Goal: Transaction & Acquisition: Subscribe to service/newsletter

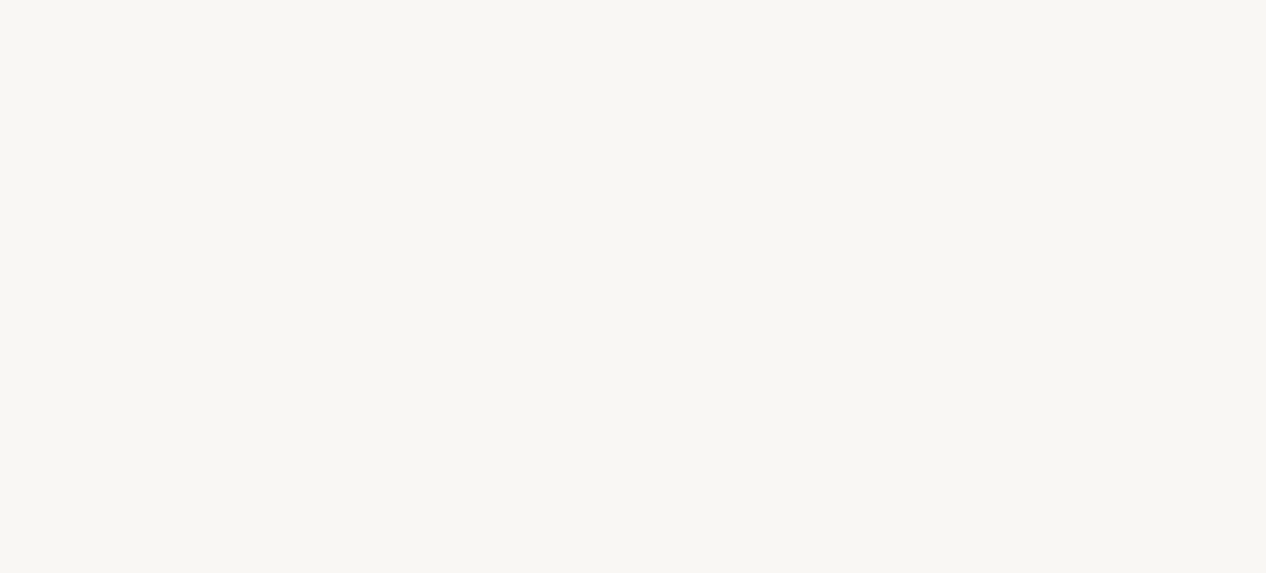
select select "US"
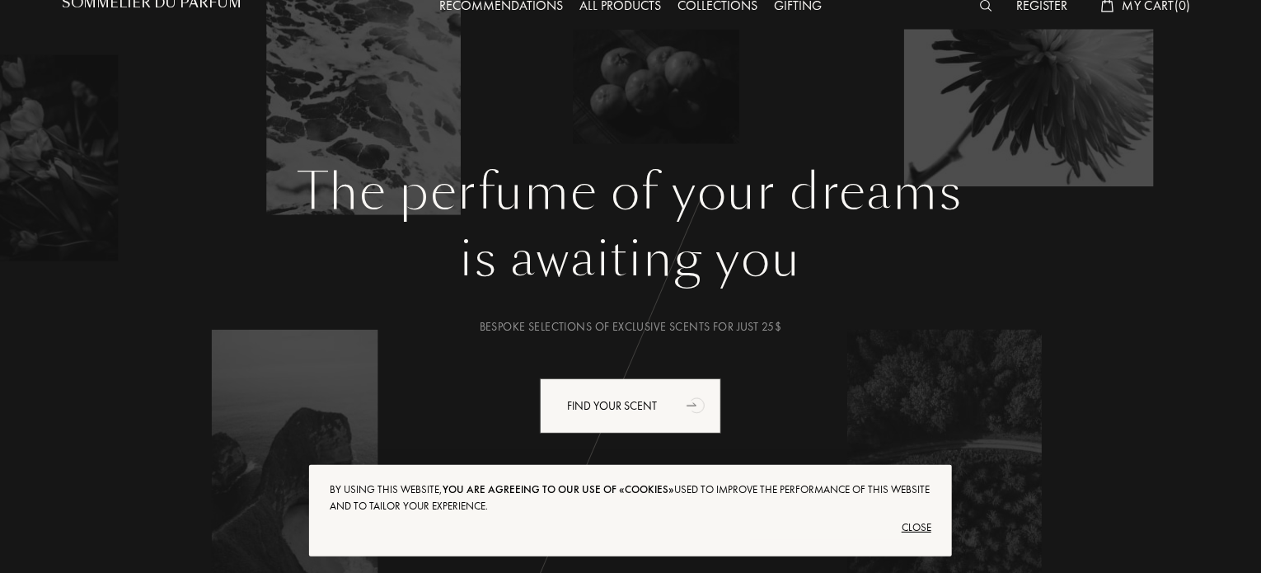
scroll to position [82, 0]
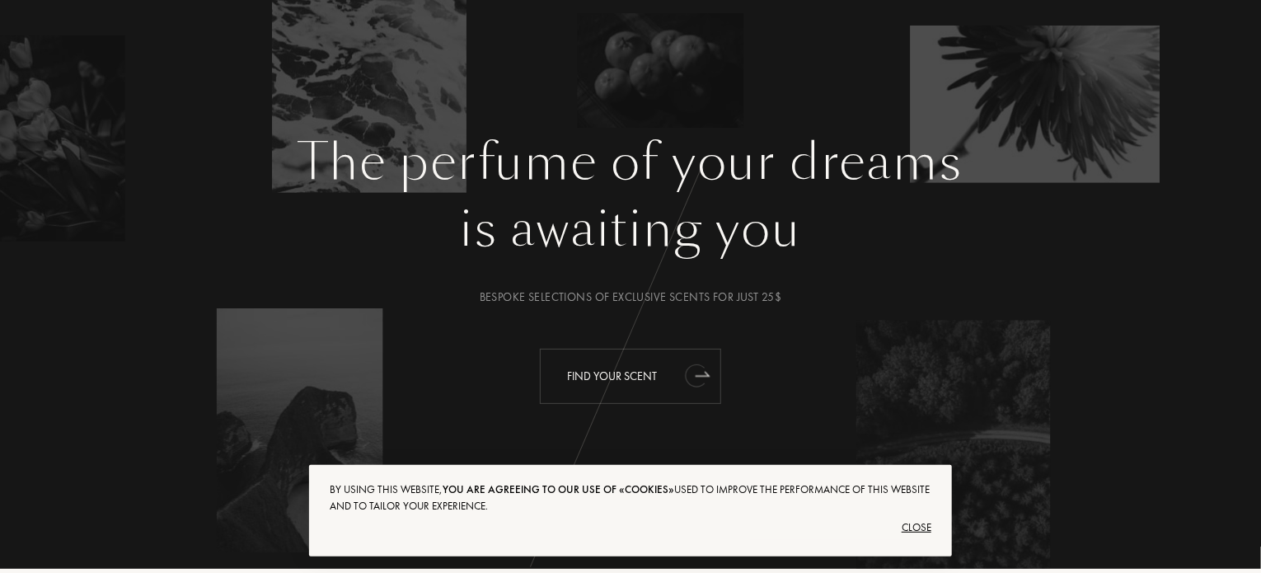
click at [687, 375] on icon "animation" at bounding box center [695, 375] width 21 height 23
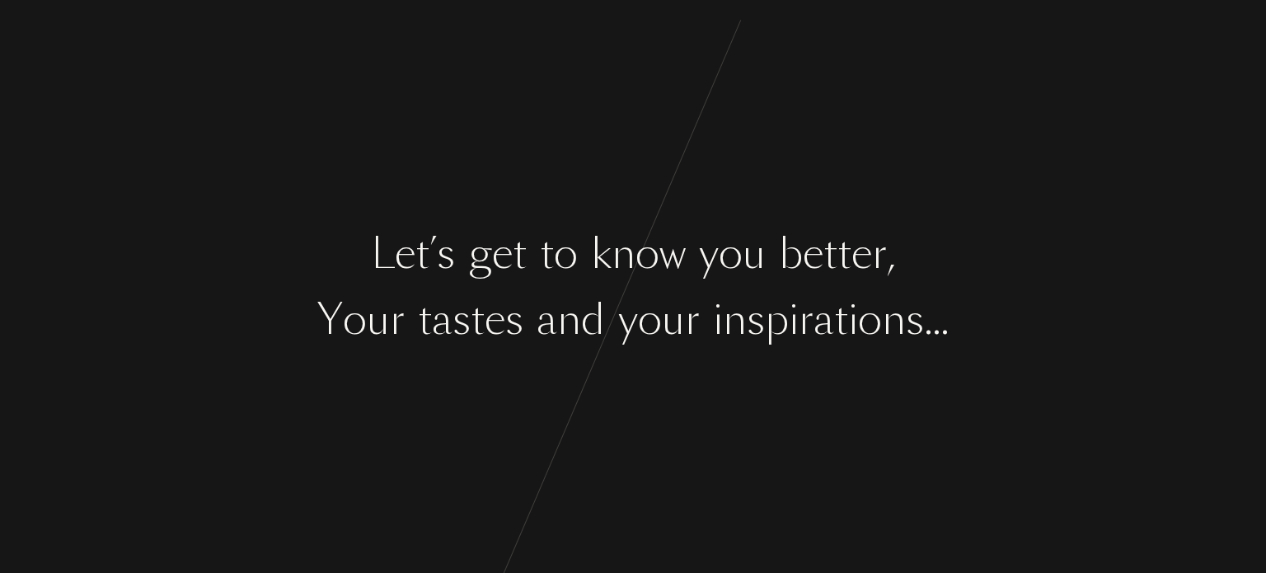
click at [712, 264] on div "y" at bounding box center [709, 254] width 20 height 62
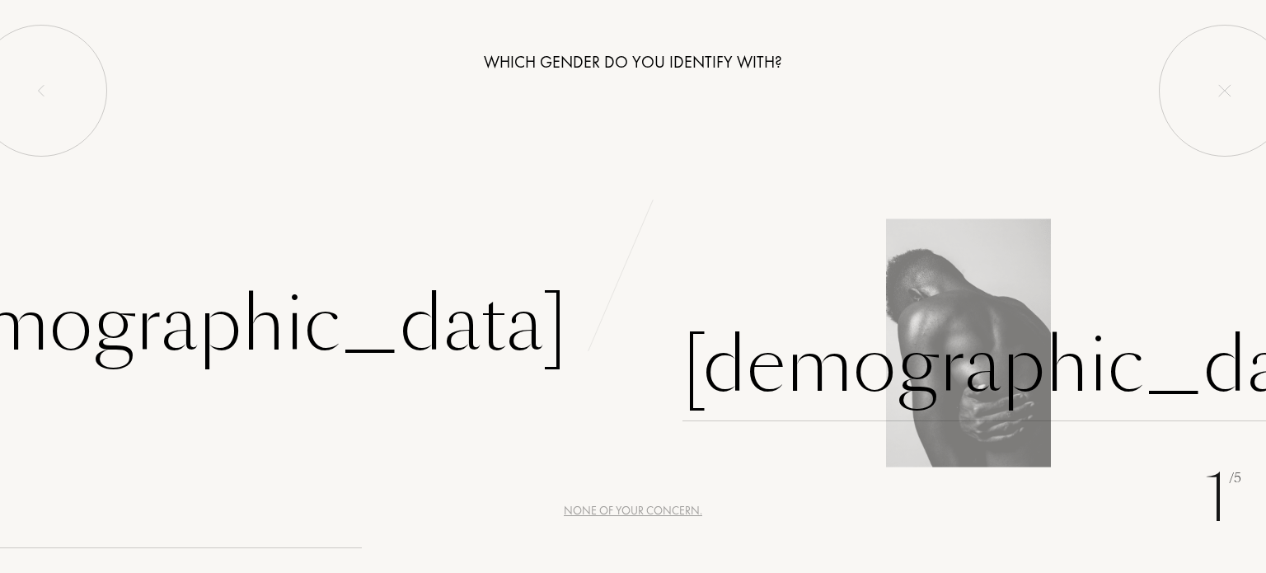
click at [821, 355] on div "[DEMOGRAPHIC_DATA]" at bounding box center [1027, 365] width 688 height 111
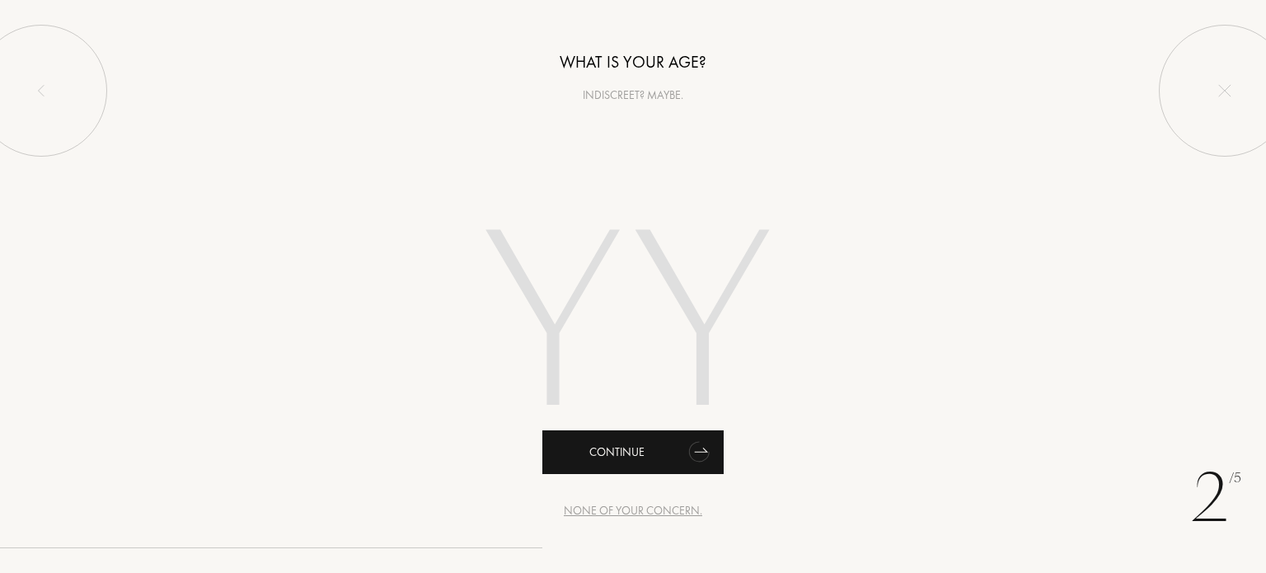
click at [666, 450] on div "Continue" at bounding box center [632, 452] width 181 height 44
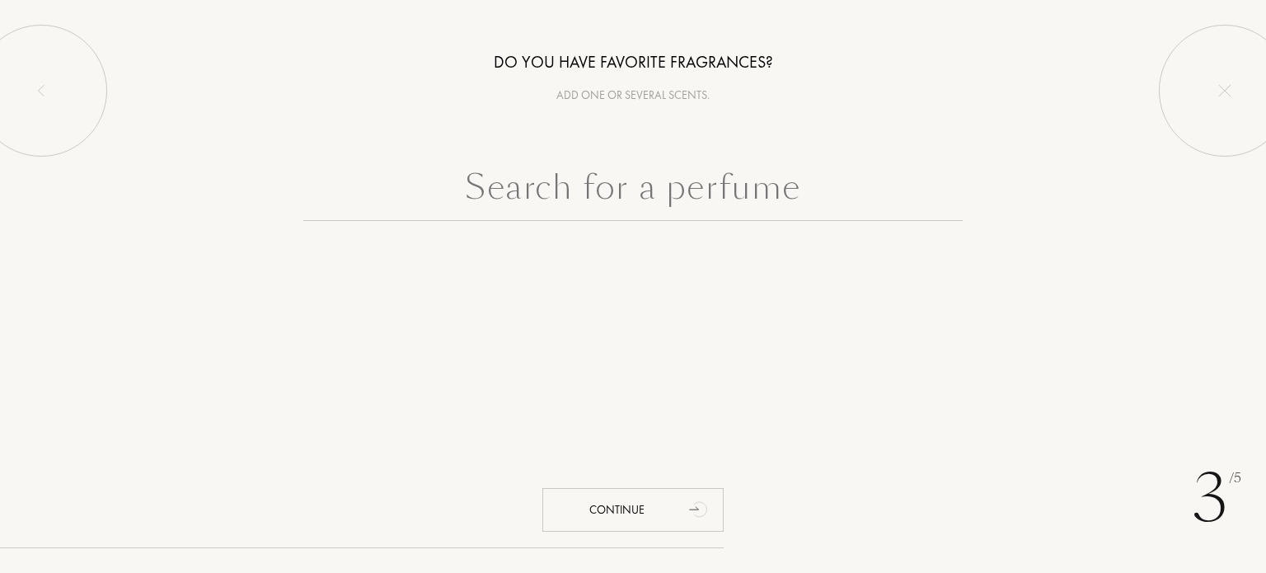
paste input "Respect [PERSON_NAME]"
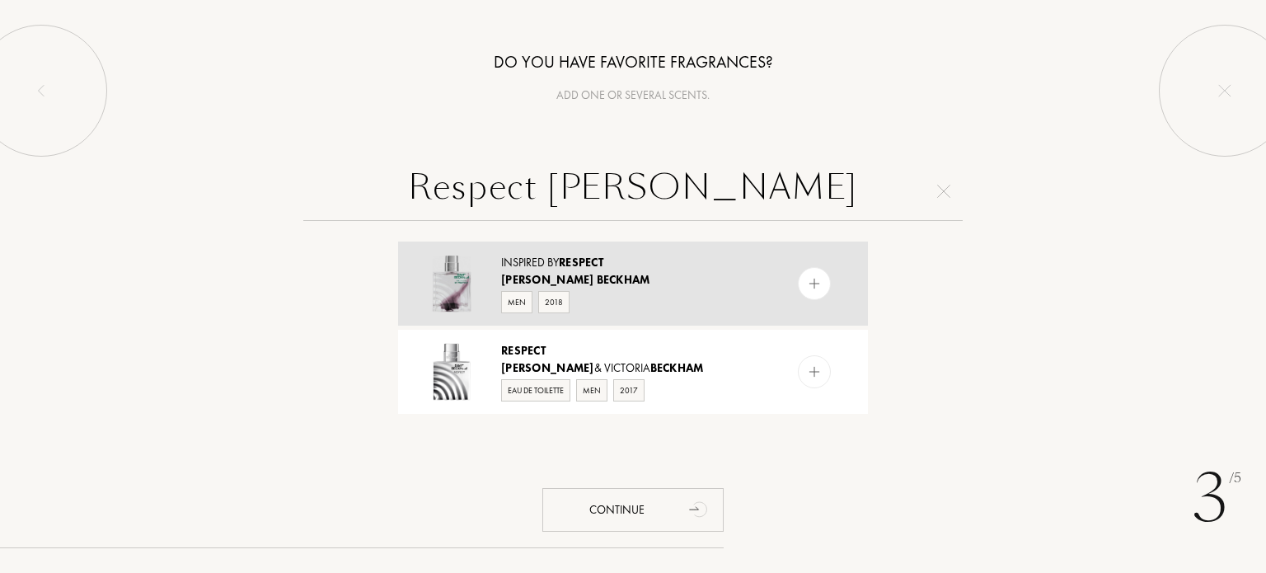
type input "Respect [PERSON_NAME]"
click at [663, 279] on div "[PERSON_NAME]" at bounding box center [632, 279] width 262 height 17
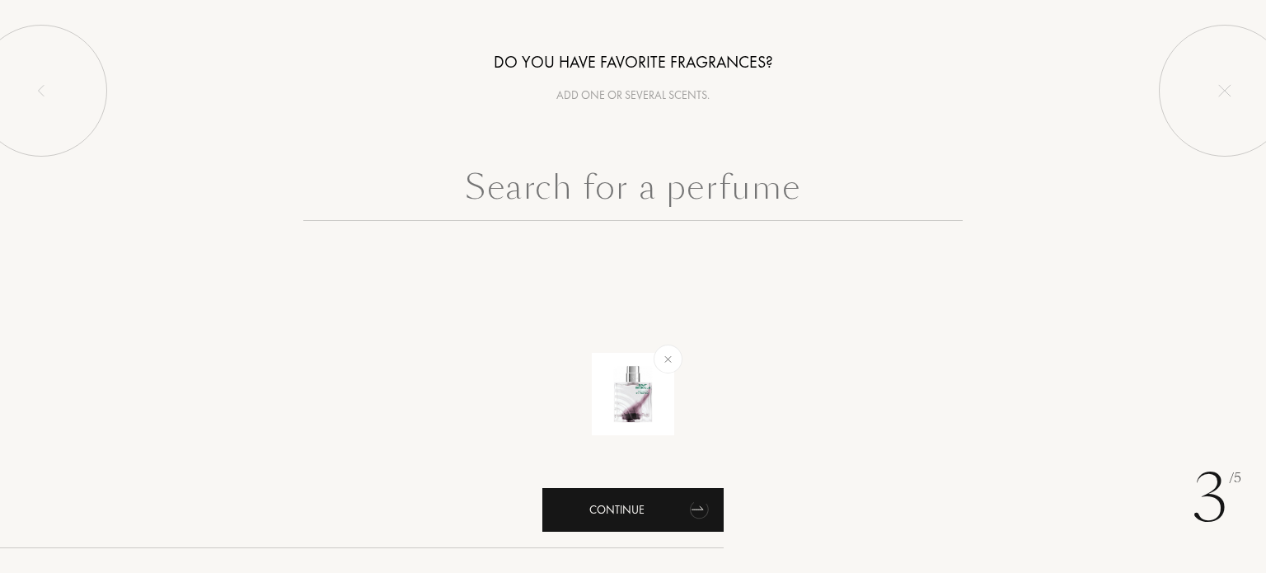
click at [650, 499] on div "Continue" at bounding box center [632, 510] width 181 height 44
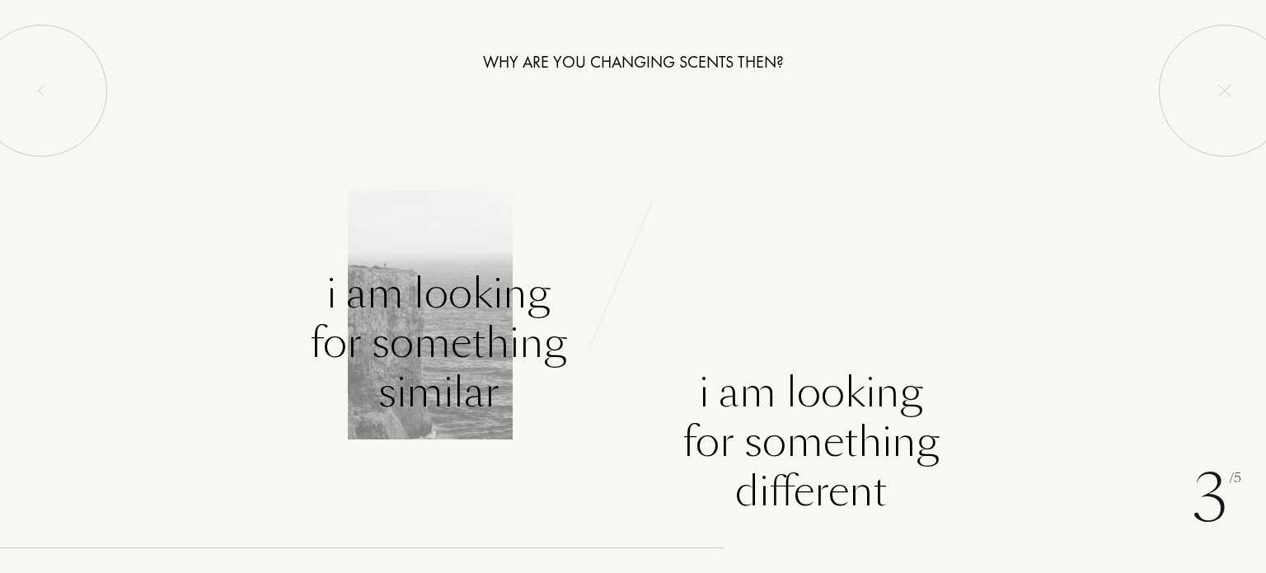
click at [406, 303] on div "I am looking for something similar" at bounding box center [438, 343] width 257 height 148
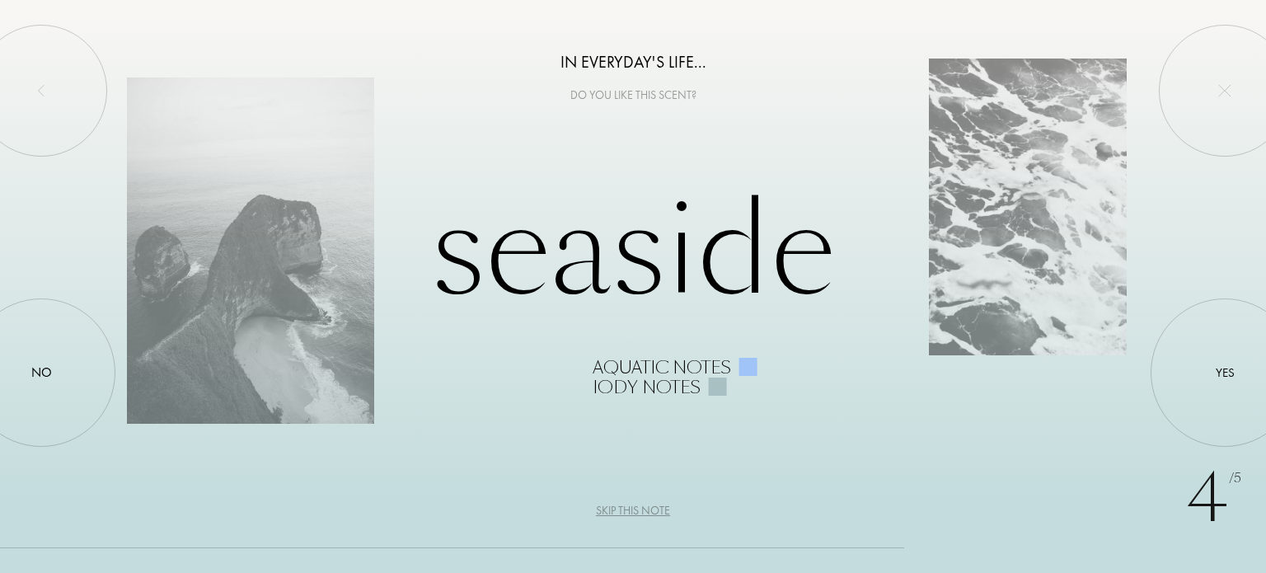
click at [631, 510] on div "Skip this note" at bounding box center [633, 510] width 74 height 17
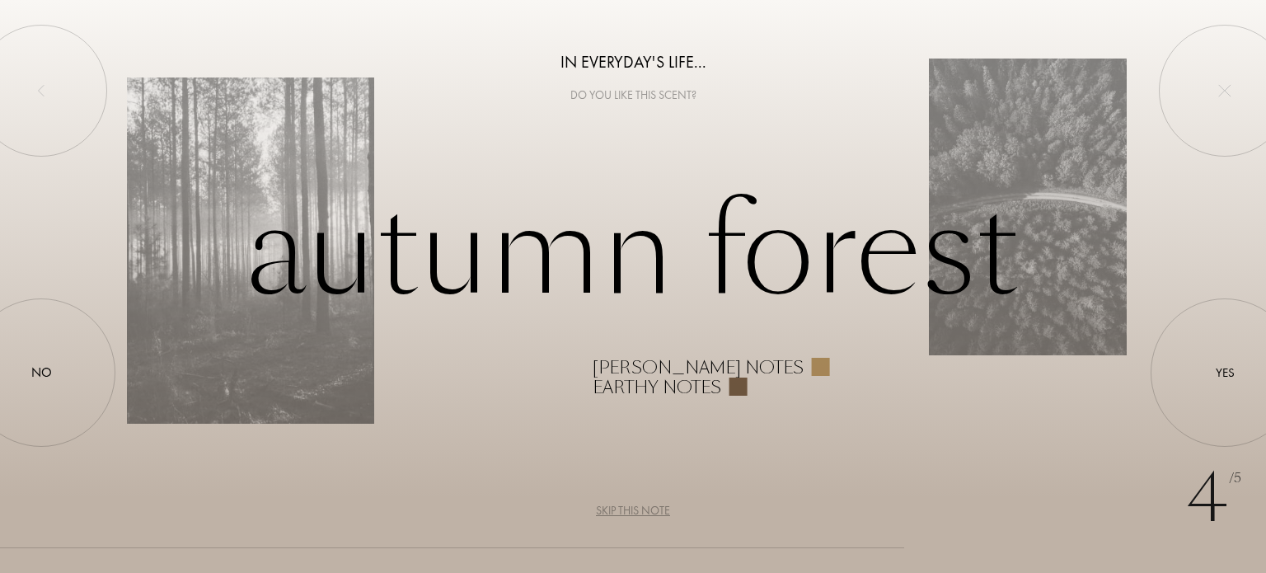
click at [631, 508] on div "Skip this note" at bounding box center [633, 510] width 74 height 17
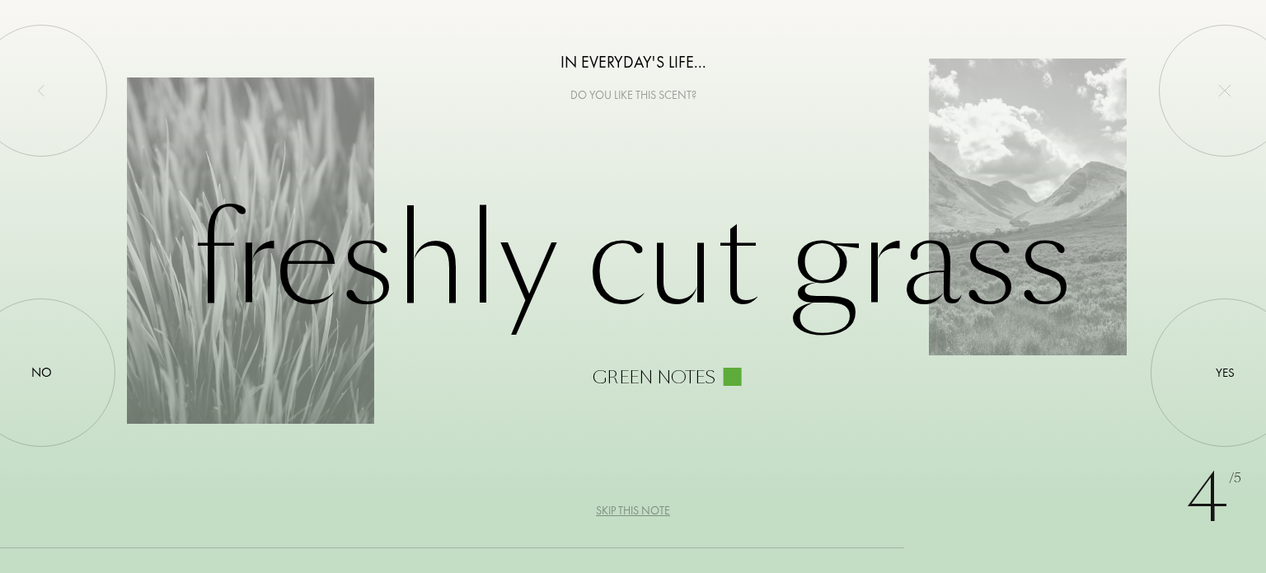
click at [631, 508] on div "Skip this note" at bounding box center [633, 510] width 74 height 17
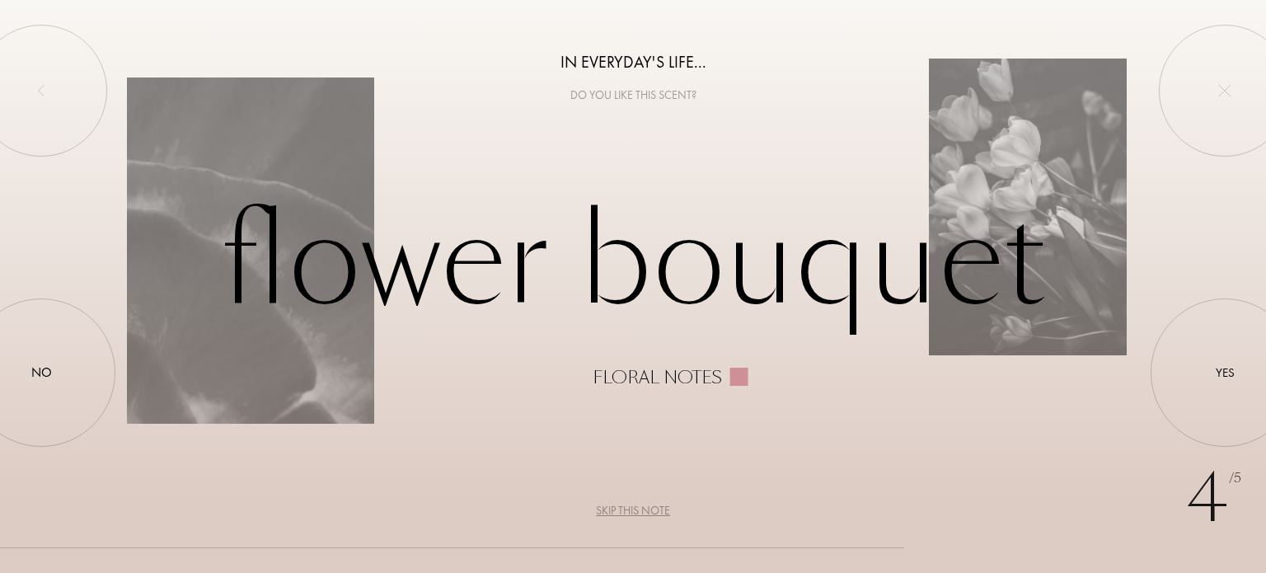
click at [631, 508] on div "Skip this note" at bounding box center [633, 510] width 74 height 17
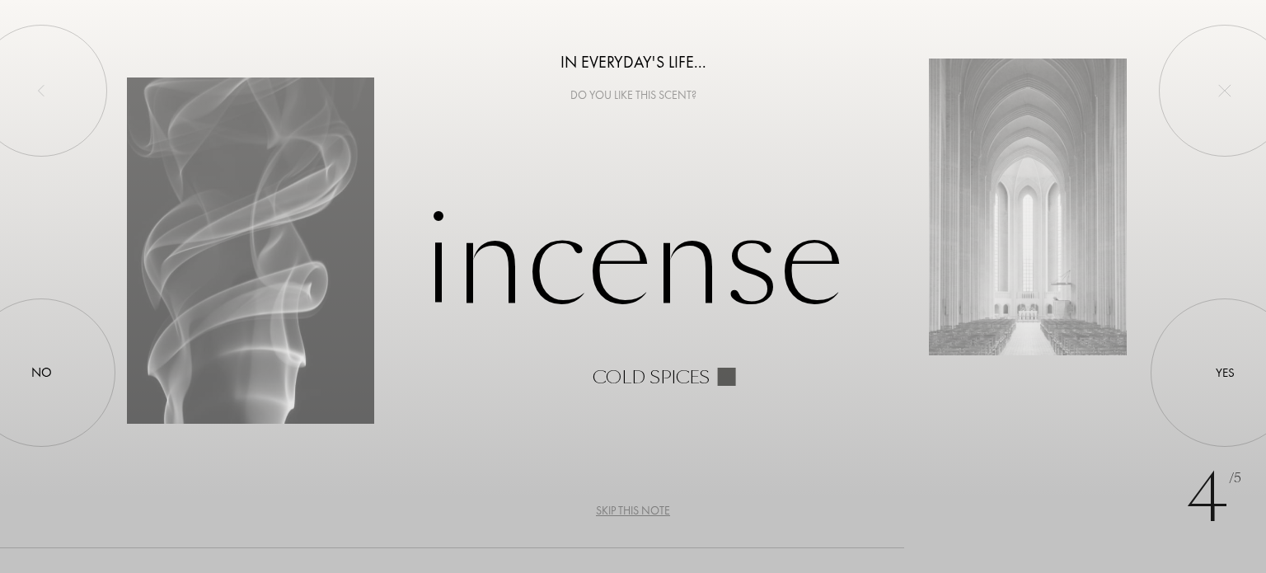
click at [631, 508] on div "Skip this note" at bounding box center [633, 510] width 74 height 17
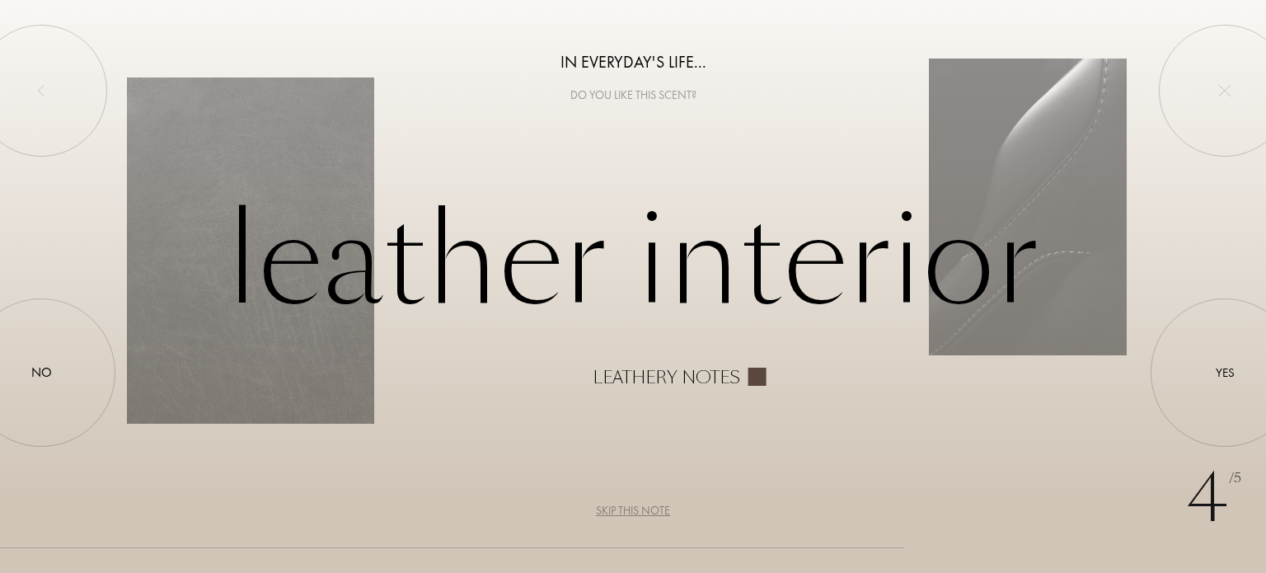
click at [632, 508] on div "Skip this note" at bounding box center [633, 510] width 74 height 17
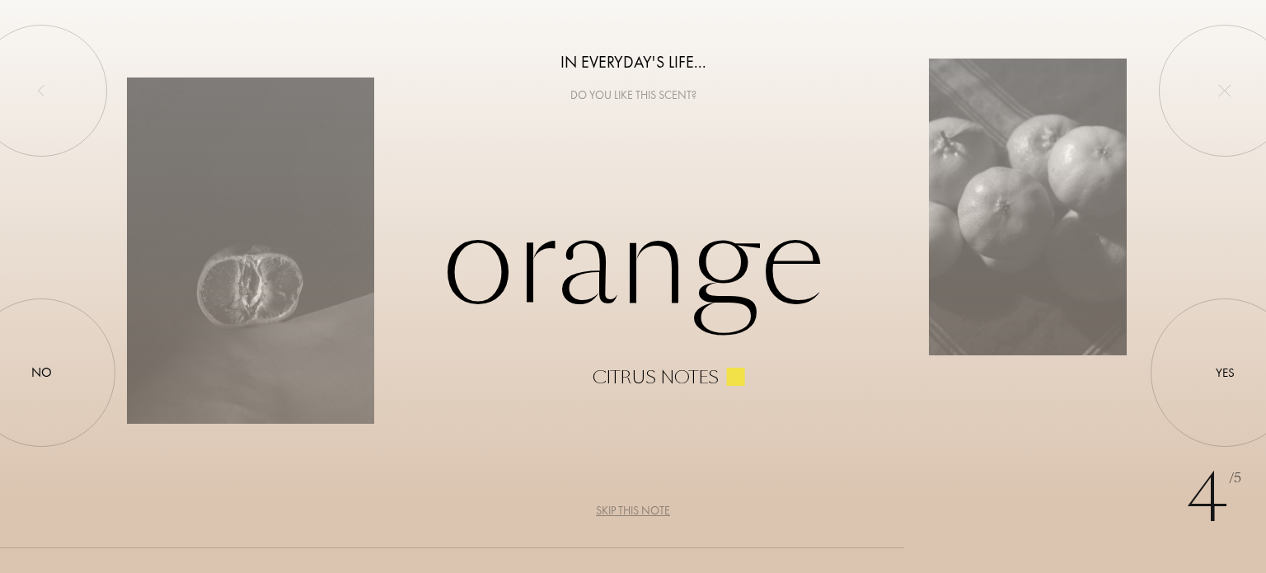
click at [632, 508] on div "Skip this note" at bounding box center [633, 510] width 74 height 17
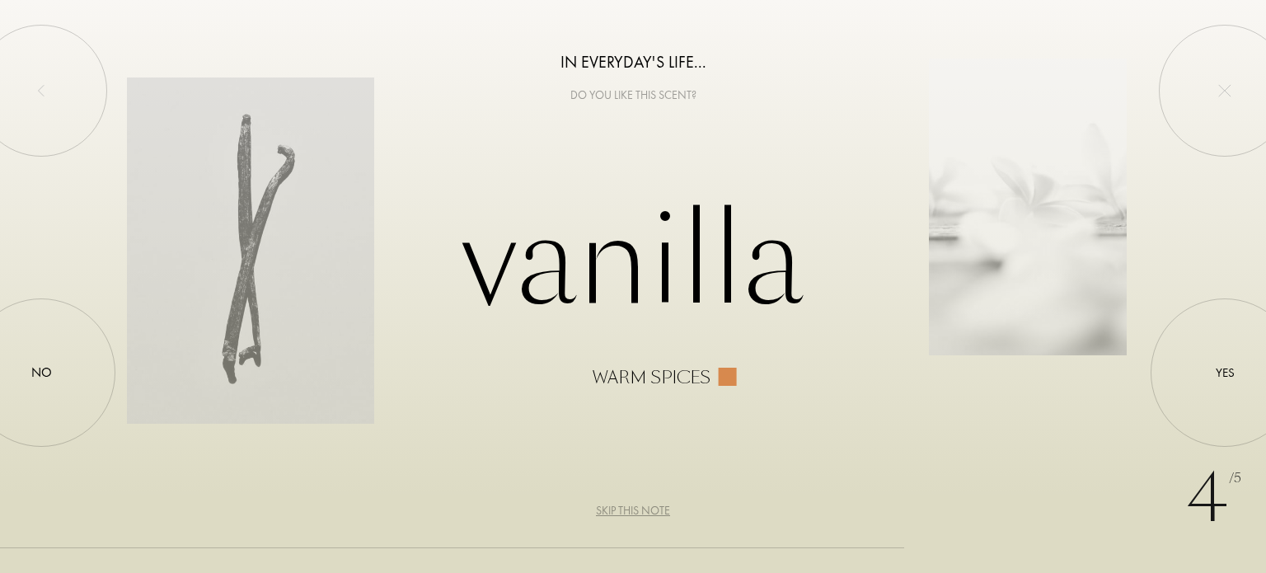
click at [632, 508] on div "Skip this note" at bounding box center [633, 510] width 74 height 17
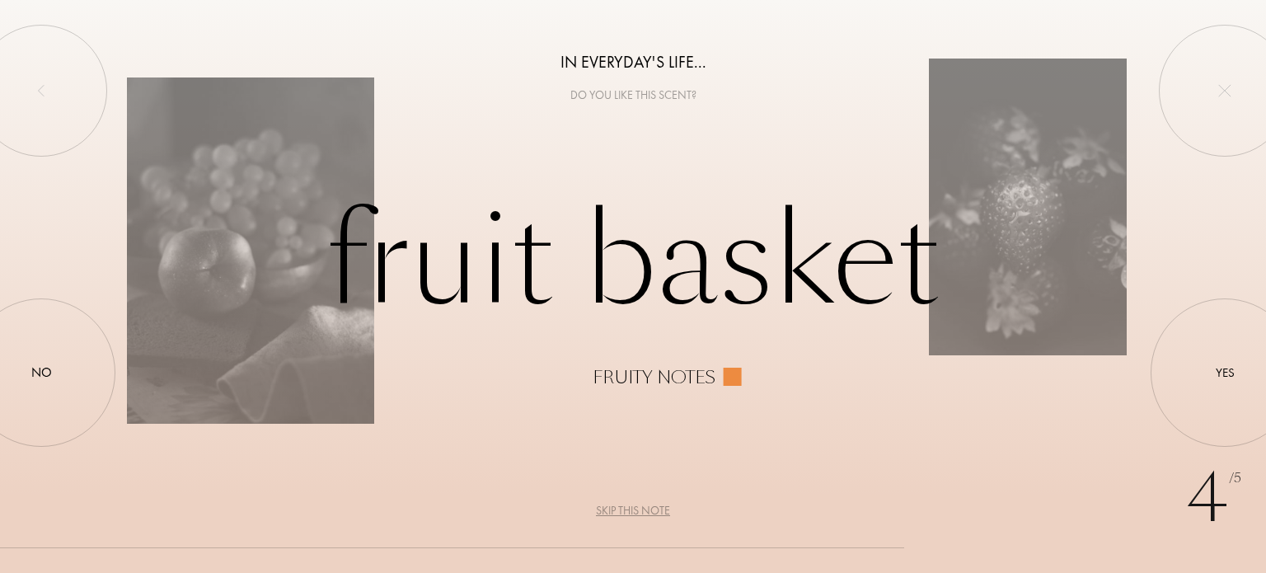
click at [632, 507] on div "Skip this note" at bounding box center [633, 510] width 74 height 17
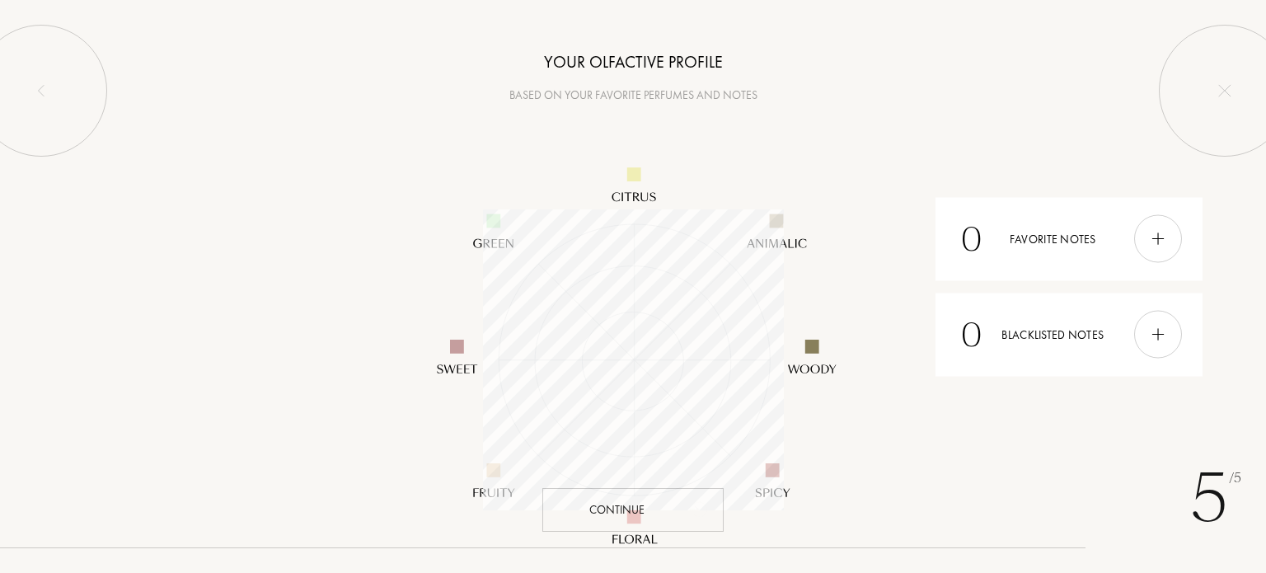
scroll to position [301, 301]
click at [666, 514] on div "Continue" at bounding box center [632, 510] width 181 height 44
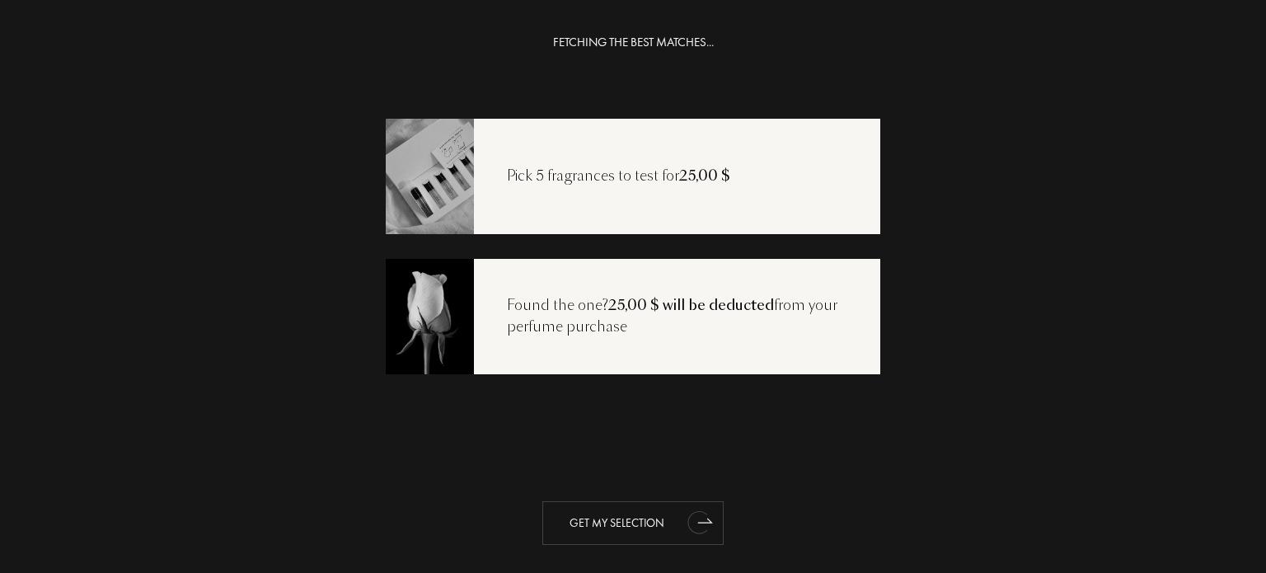
click at [692, 517] on icon "animation" at bounding box center [697, 522] width 21 height 23
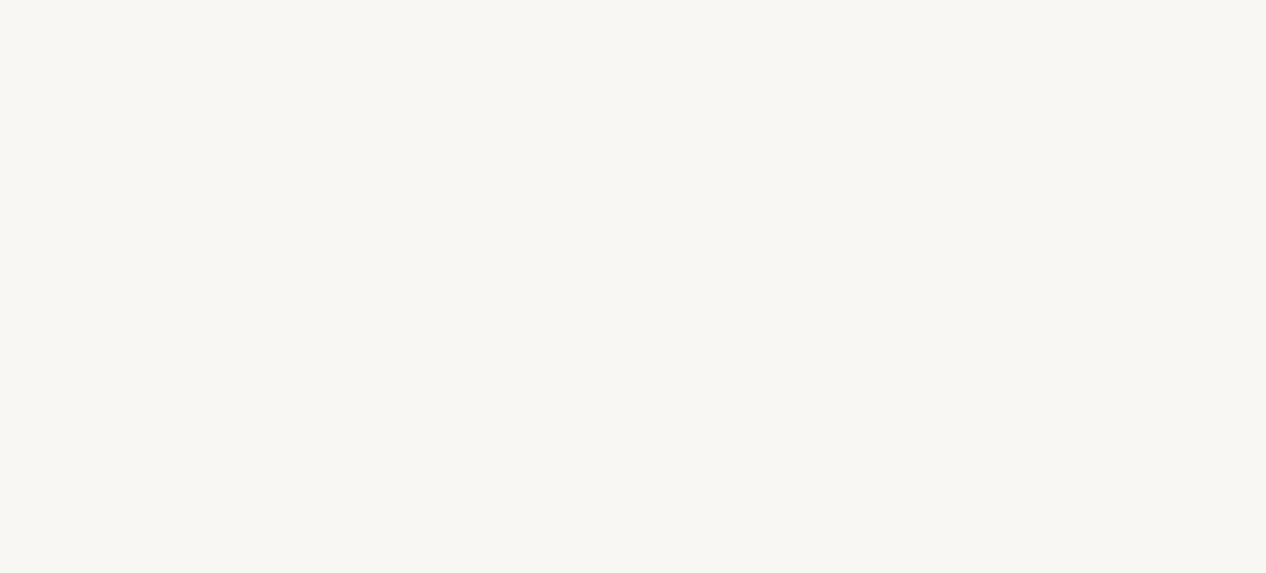
select select "US"
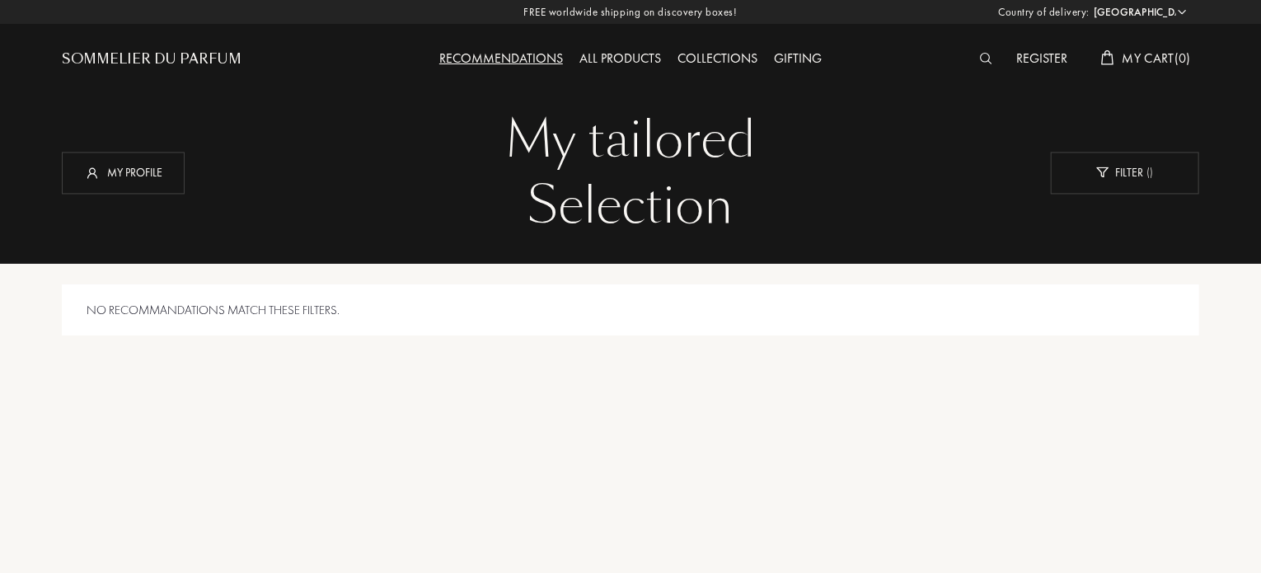
click at [1019, 56] on div "Register" at bounding box center [1043, 59] width 68 height 21
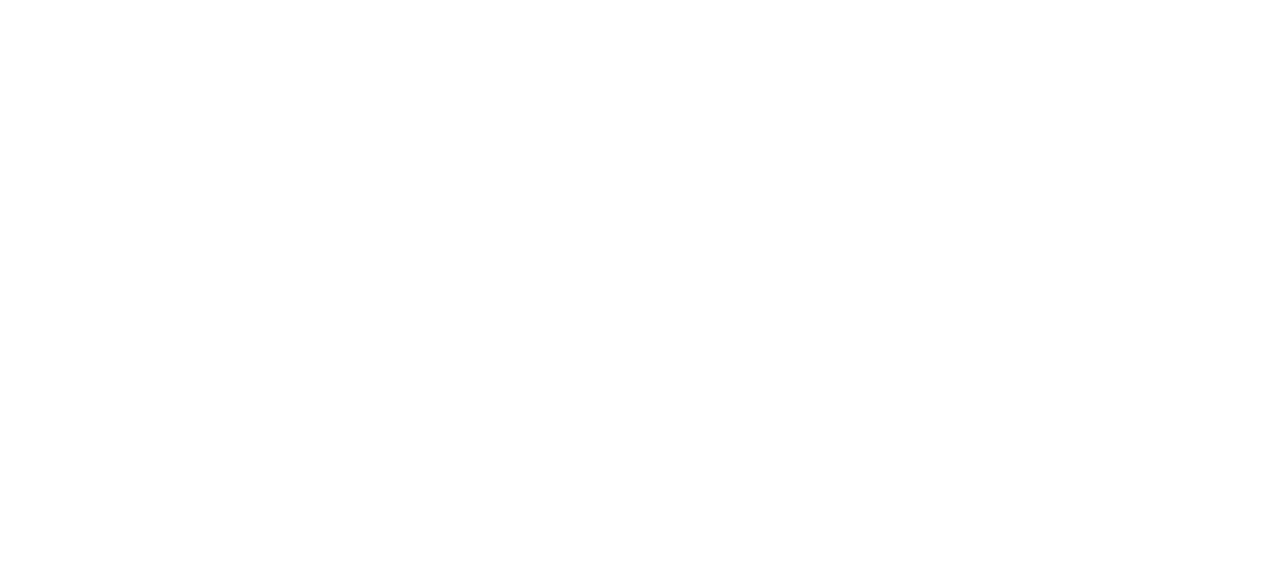
select select "US"
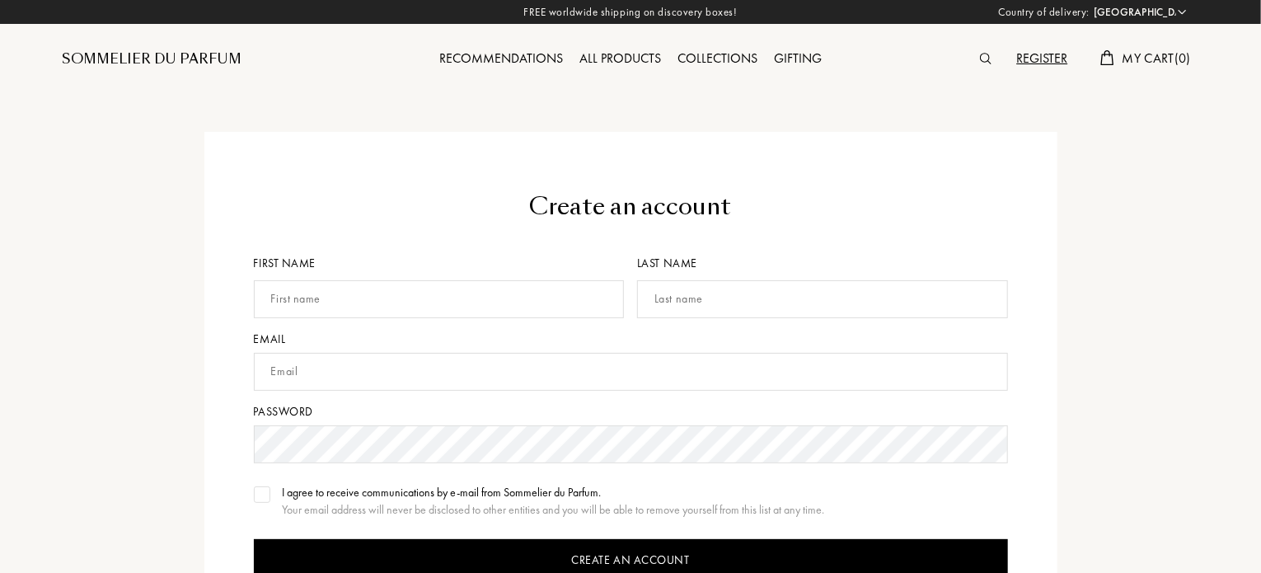
click at [983, 59] on img at bounding box center [986, 59] width 12 height 12
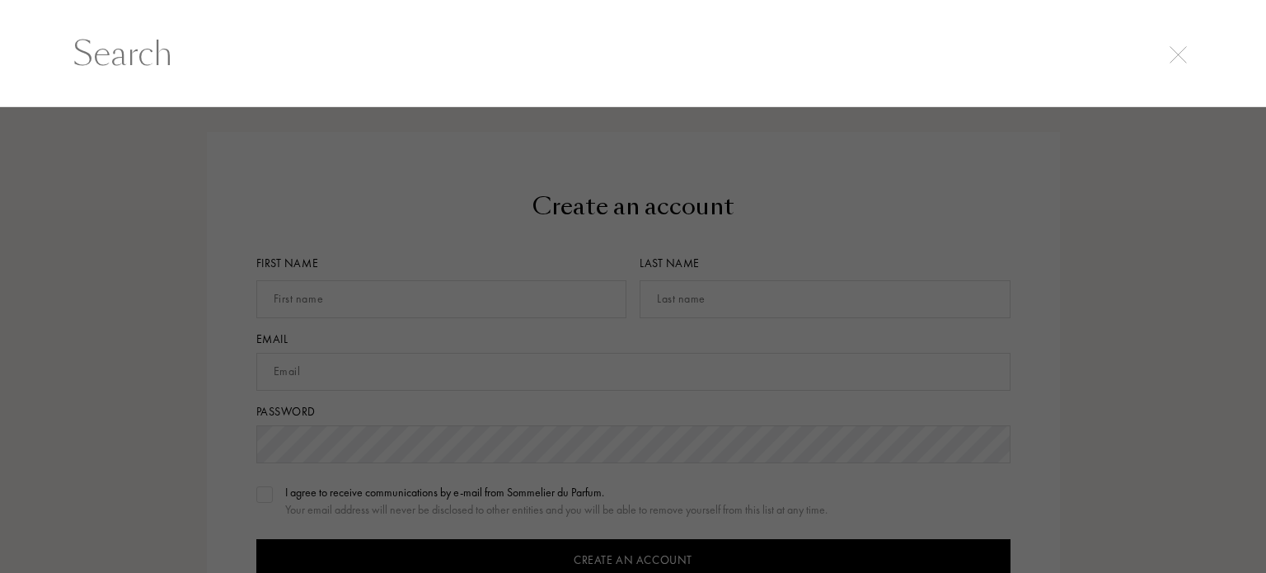
click at [1168, 43] on div at bounding box center [1178, 53] width 23 height 20
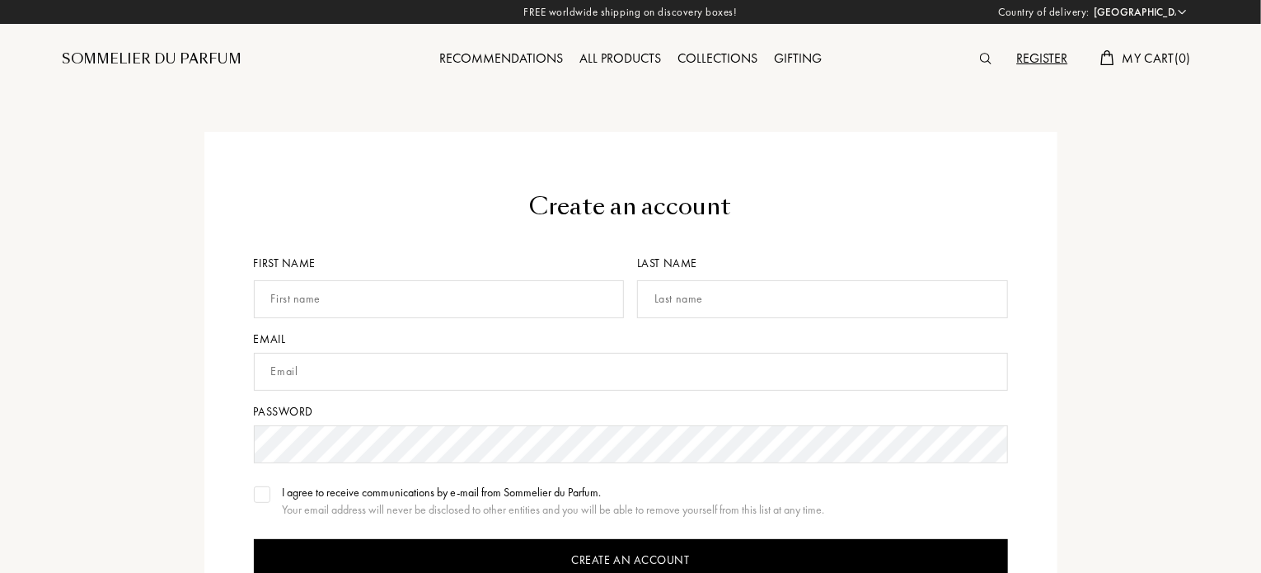
click at [980, 60] on img at bounding box center [986, 59] width 12 height 12
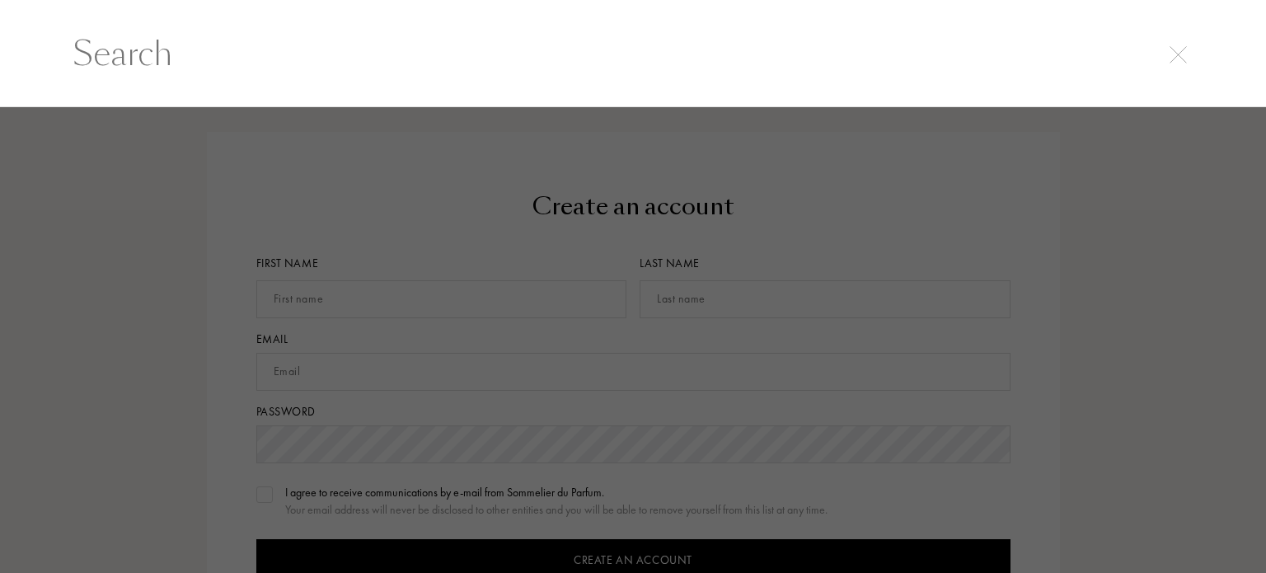
paste input "Respect [PERSON_NAME]"
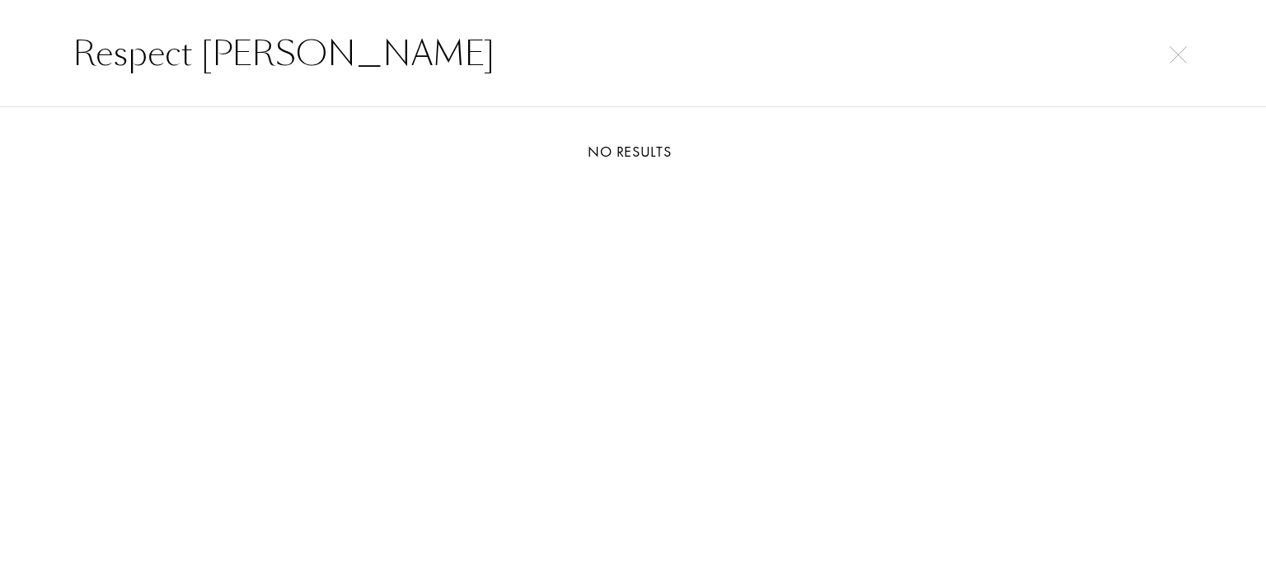
type input "Respect [PERSON_NAME]"
click at [1180, 58] on img at bounding box center [1178, 54] width 17 height 17
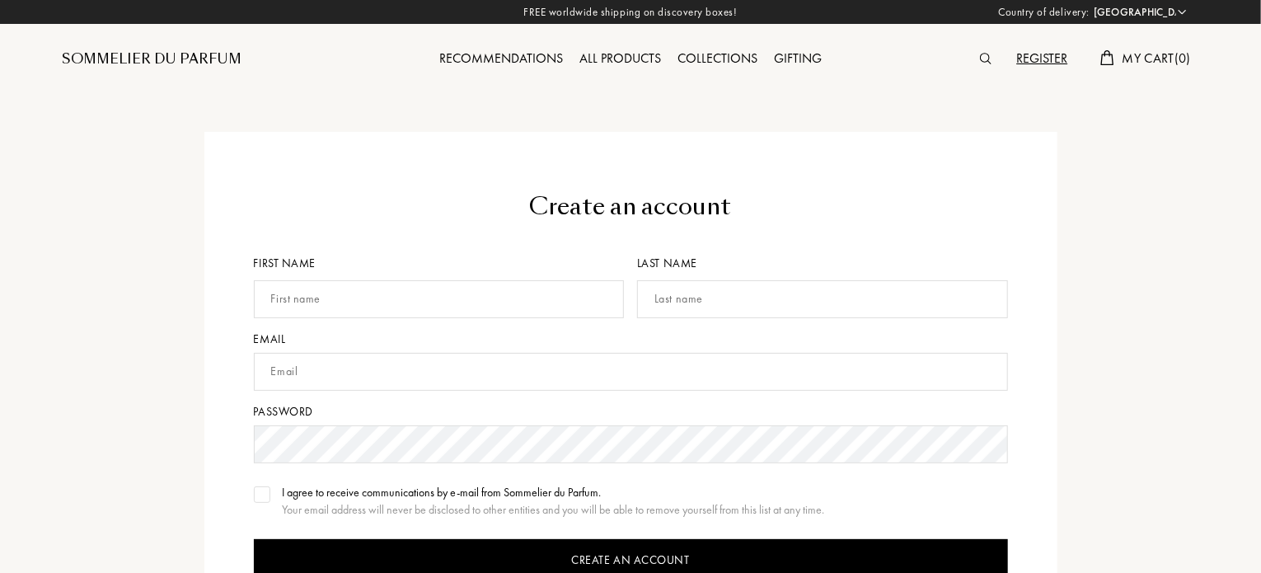
click at [983, 63] on img at bounding box center [986, 59] width 12 height 12
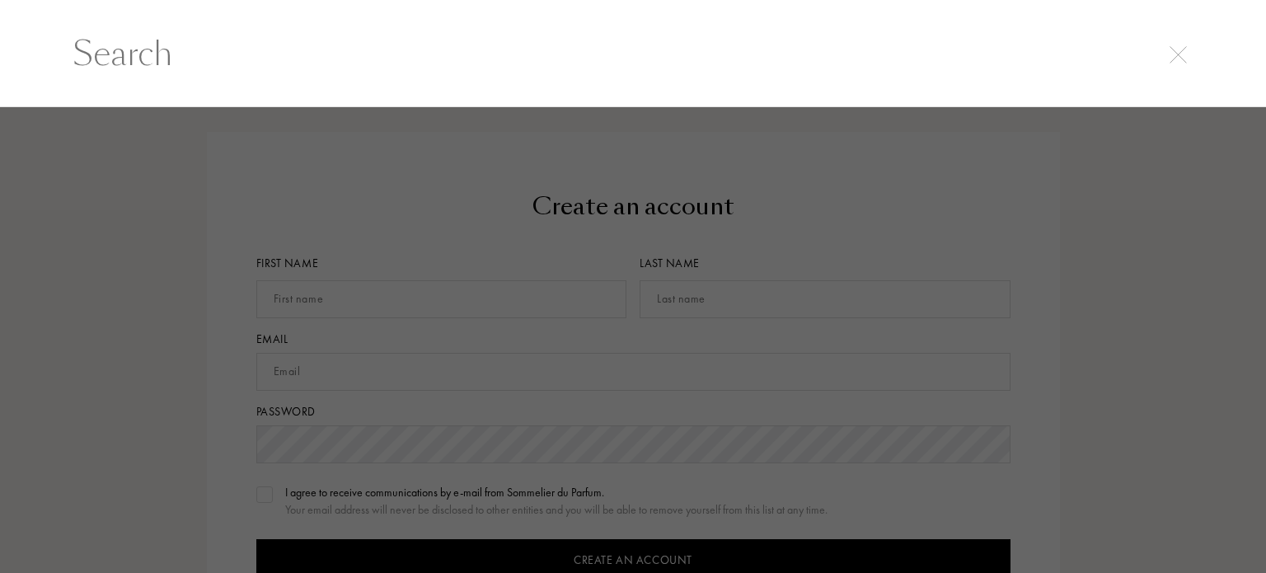
paste input "Respect [PERSON_NAME]"
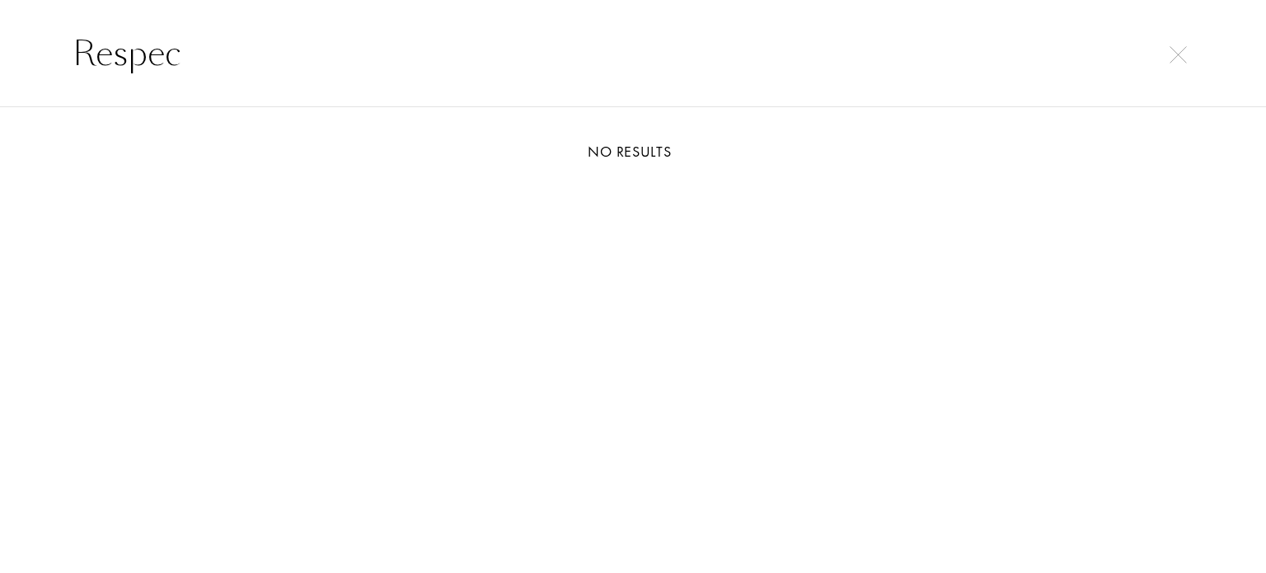
type input "Respect"
